Goal: Transaction & Acquisition: Purchase product/service

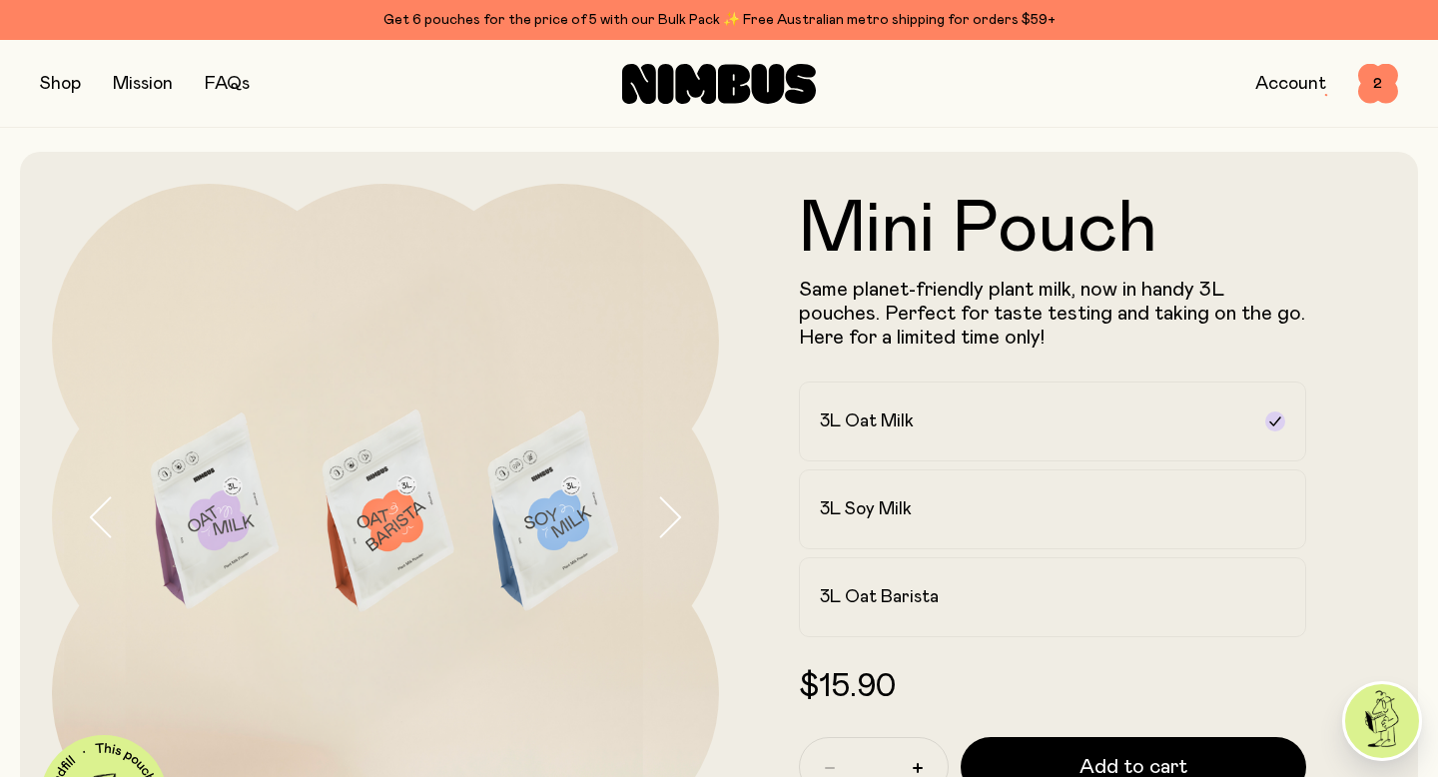
click at [63, 77] on button "button" at bounding box center [60, 84] width 41 height 28
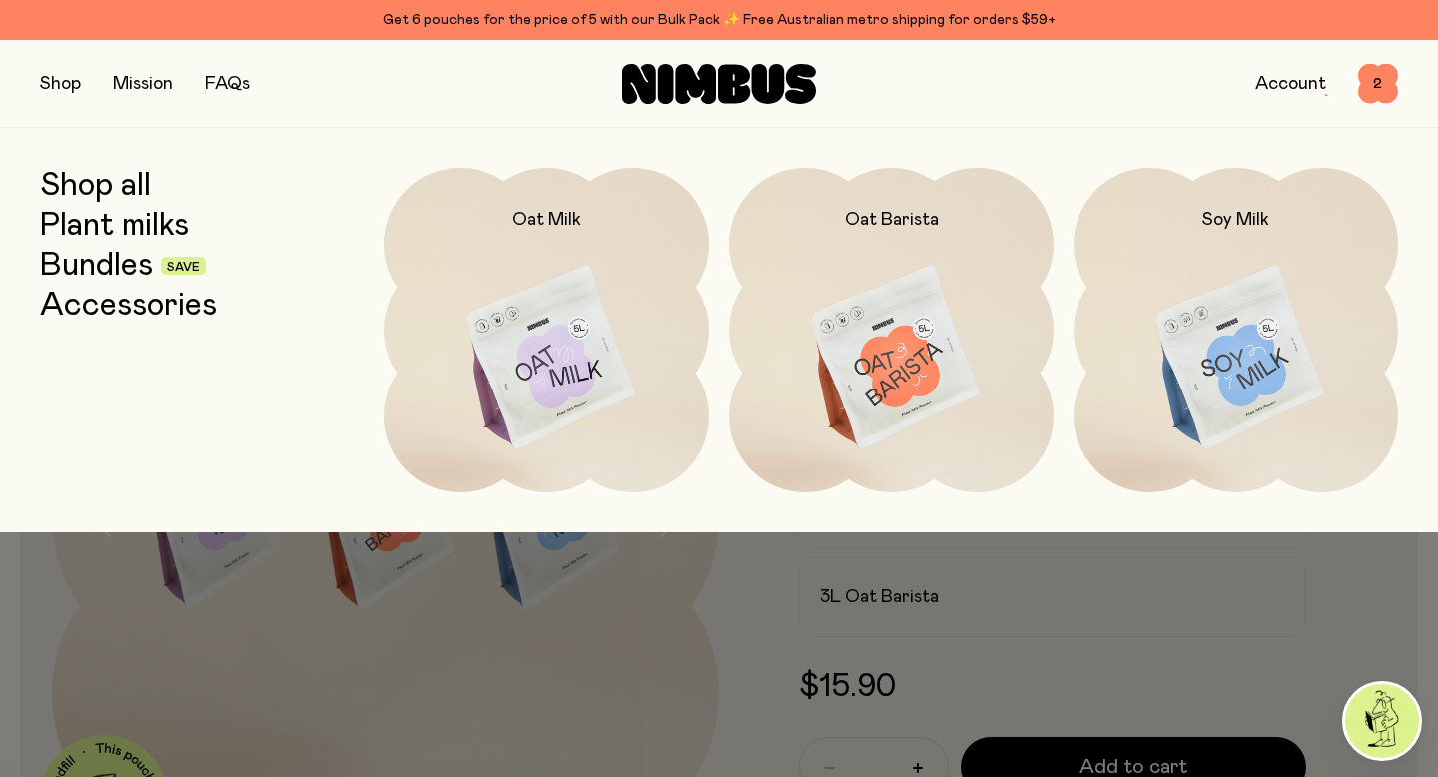
click at [87, 226] on link "Plant milks" at bounding box center [114, 226] width 149 height 36
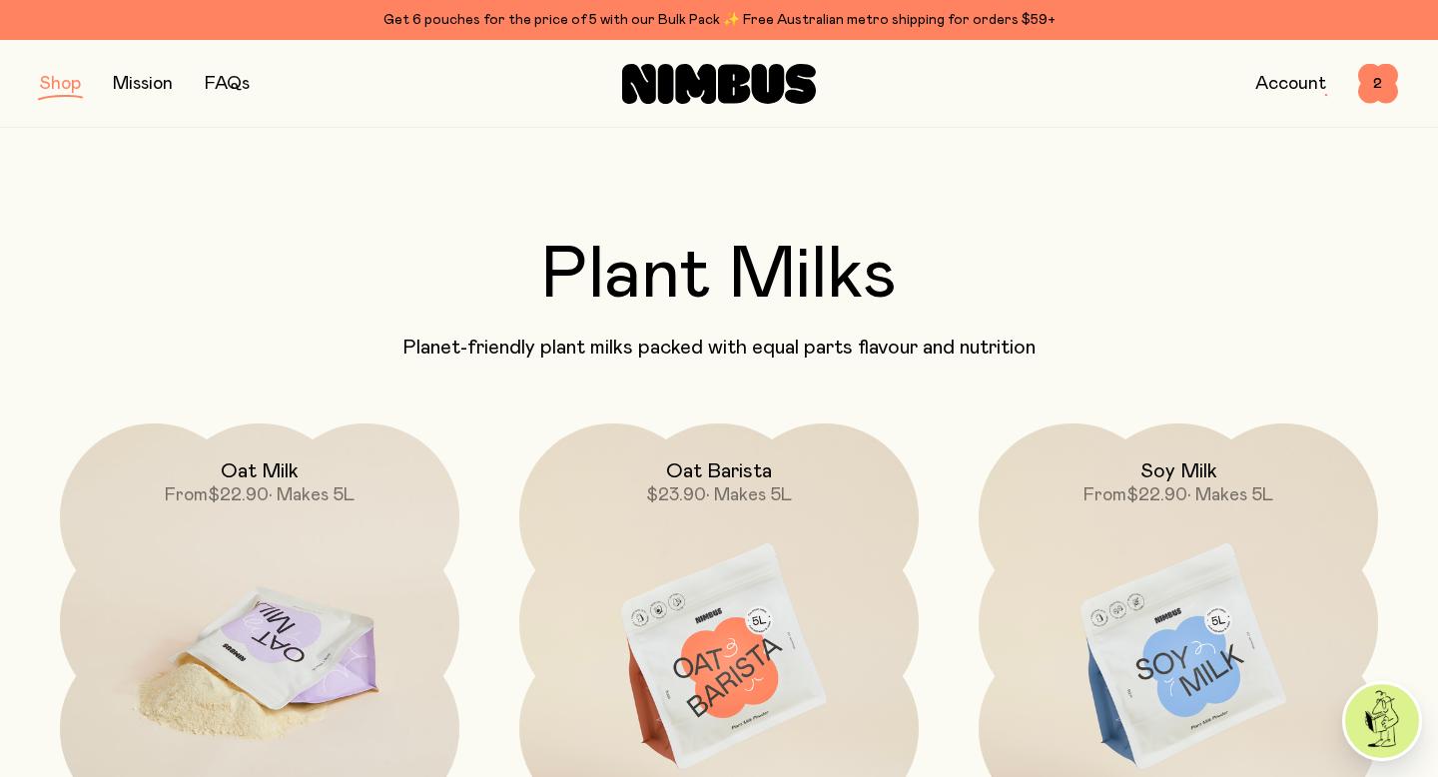
click at [237, 617] on img at bounding box center [260, 658] width 400 height 469
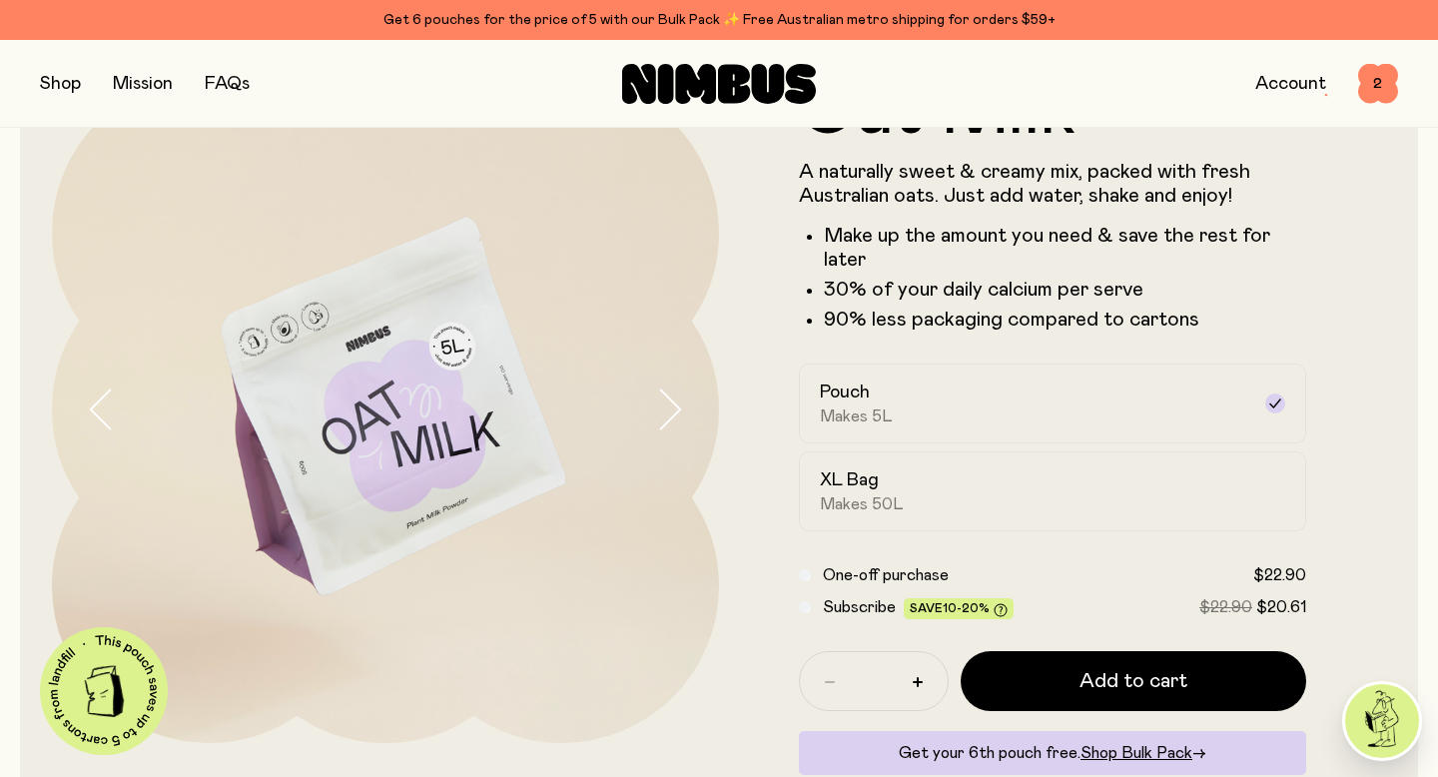
scroll to position [116, 0]
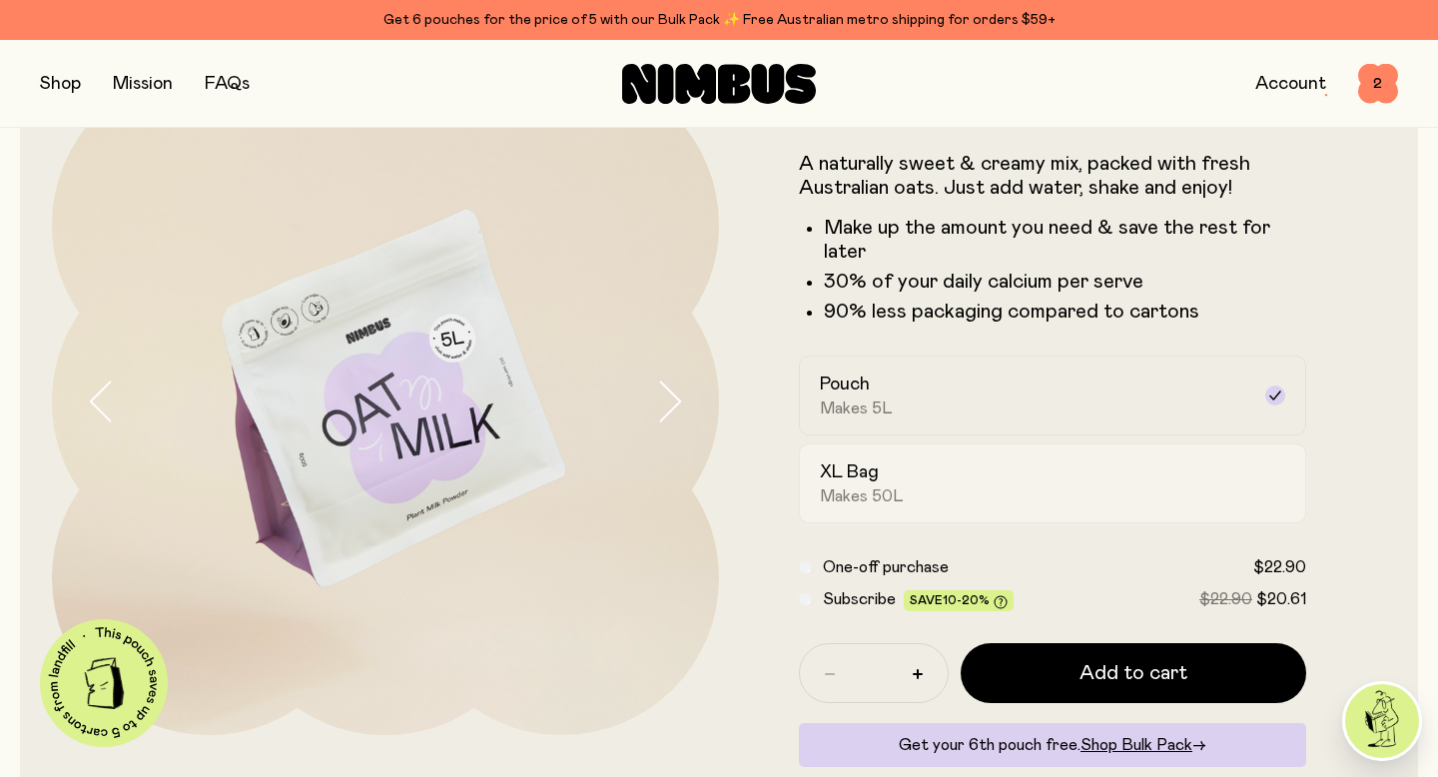
click at [878, 497] on span "Makes 50L" at bounding box center [862, 496] width 84 height 20
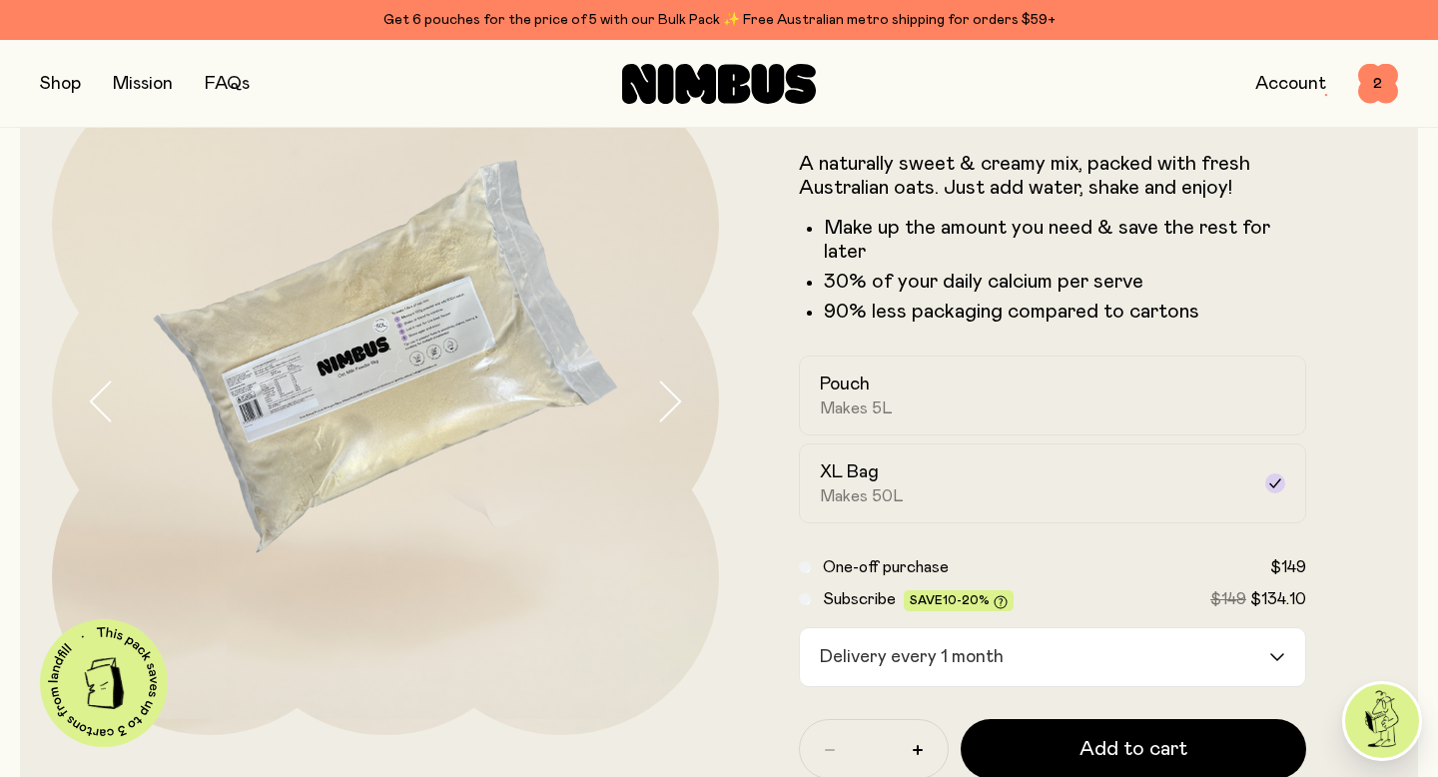
click at [883, 629] on div "Delivery every 1 month" at bounding box center [1034, 657] width 469 height 58
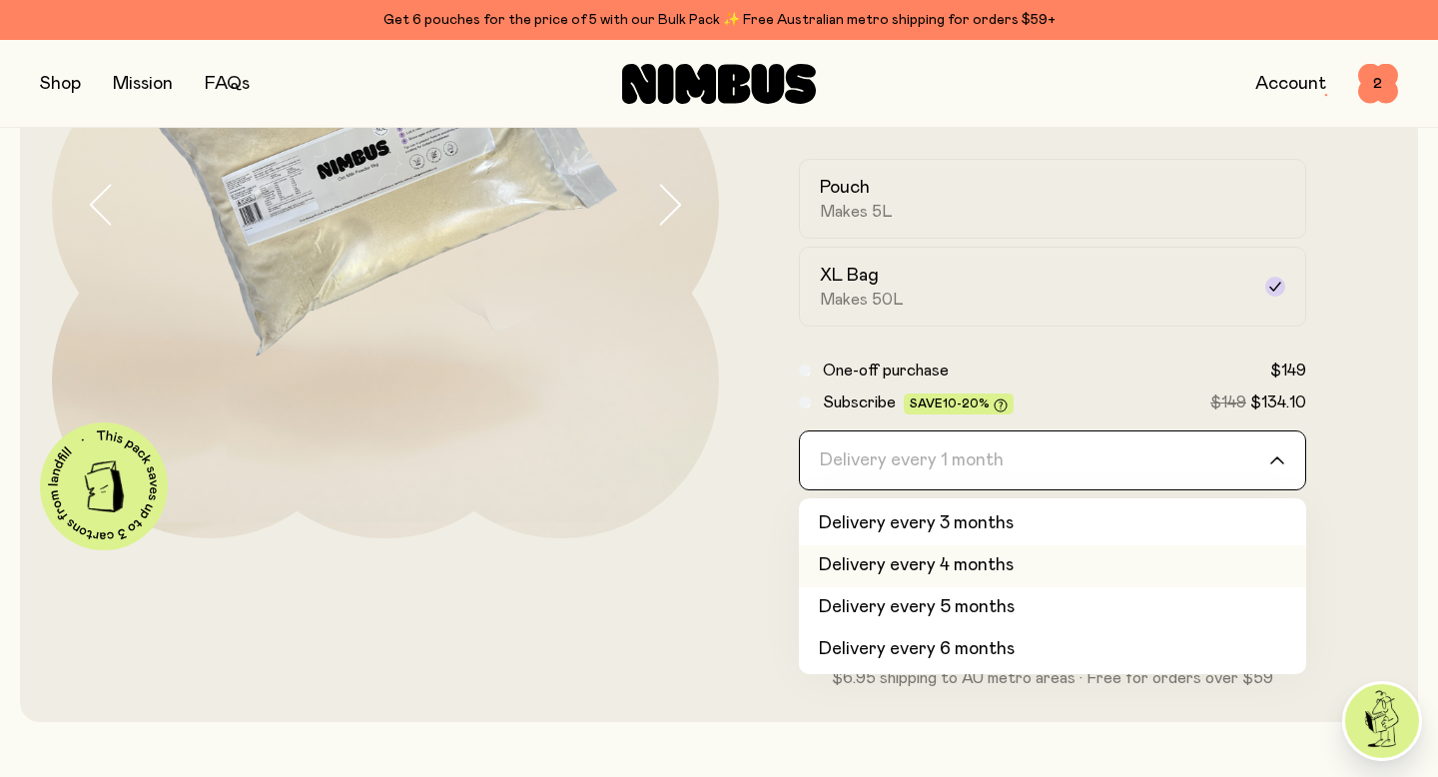
scroll to position [84, 0]
